Goal: Information Seeking & Learning: Learn about a topic

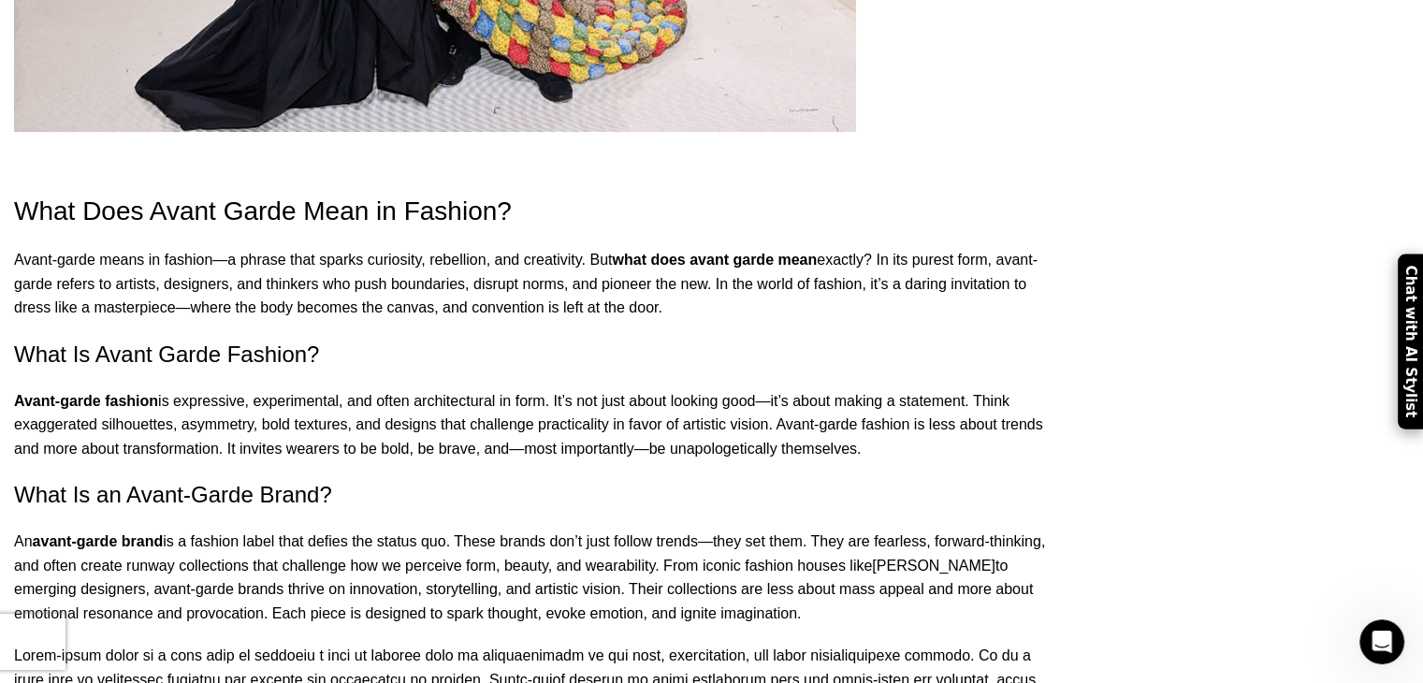
drag, startPoint x: 148, startPoint y: 304, endPoint x: 985, endPoint y: 354, distance: 838.6
copy p "Avant-garde fashion is expressive, experimental, and often architectural in for…"
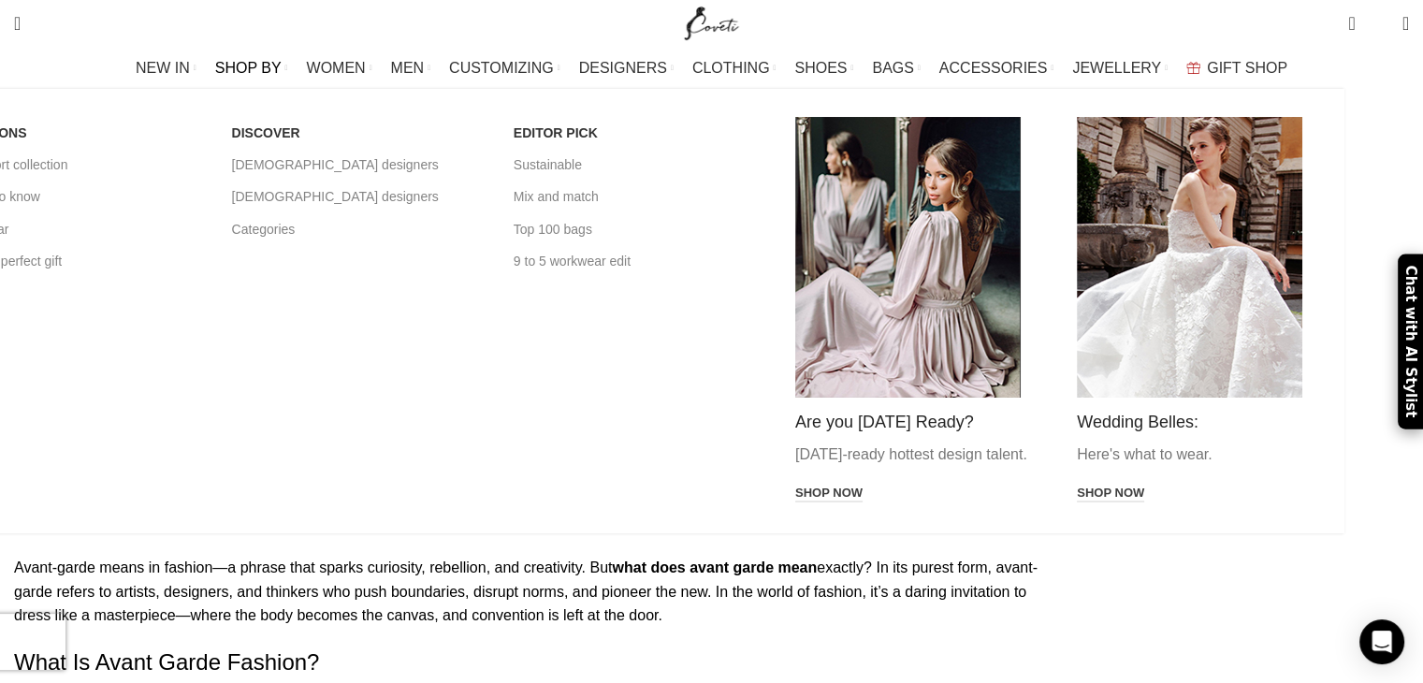
scroll to position [935, 0]
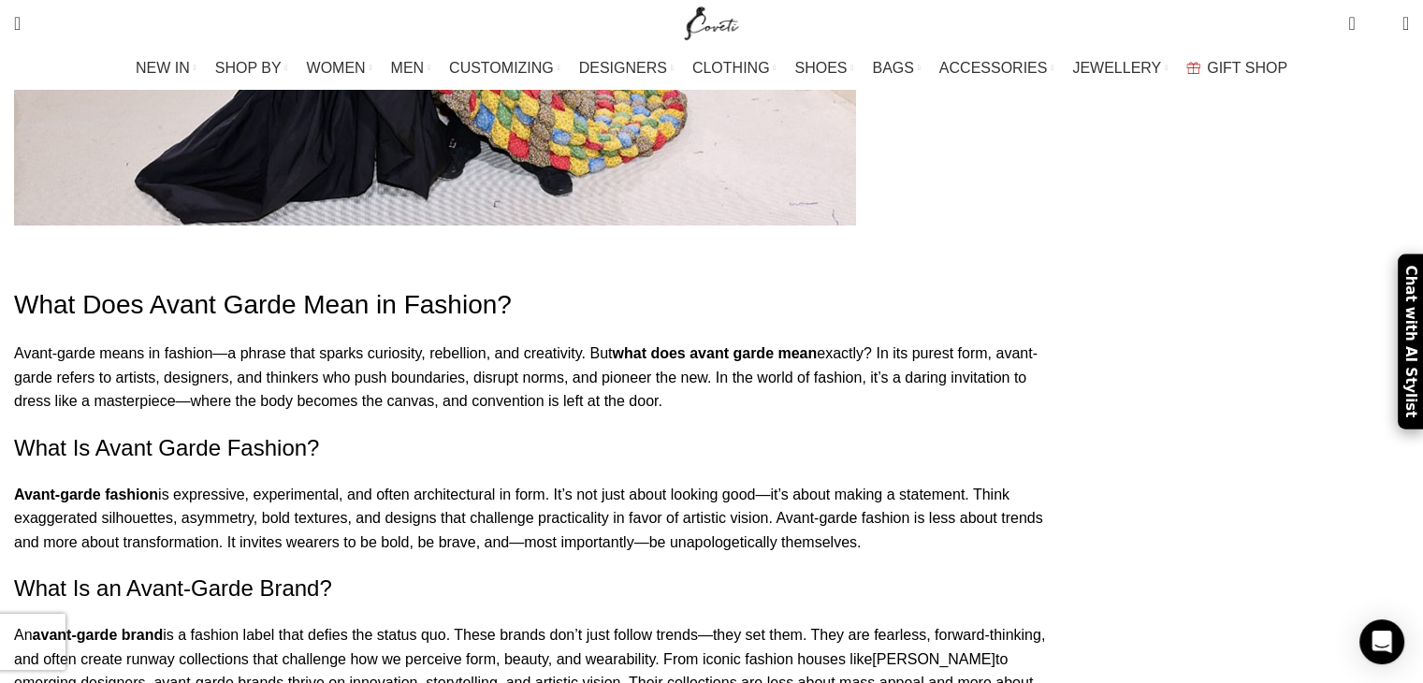
click at [510, 623] on p "An avant-garde brand is a fashion label that defies the status quo. These brand…" at bounding box center [533, 670] width 1039 height 95
drag, startPoint x: 153, startPoint y: 356, endPoint x: 516, endPoint y: 369, distance: 363.1
copy h2 "What Is Avant Garde Fashion?"
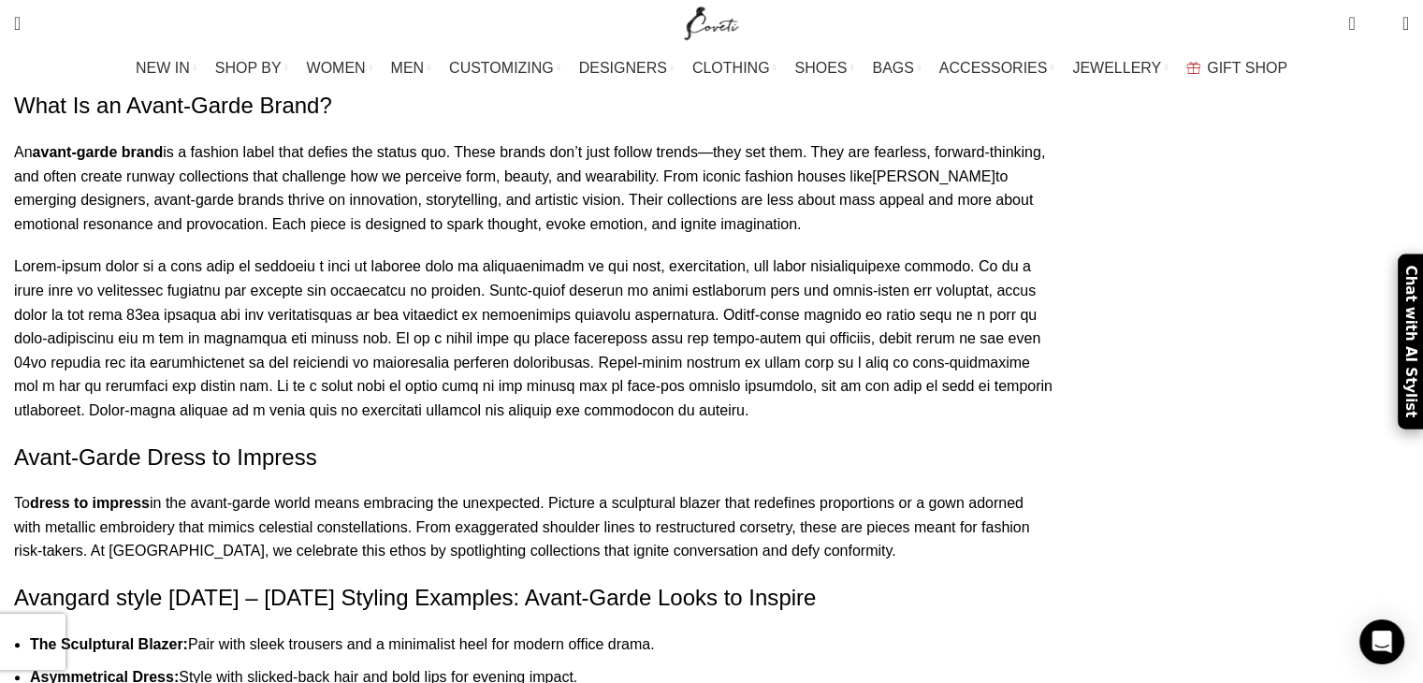
scroll to position [1403, 0]
